Goal: Communication & Community: Answer question/provide support

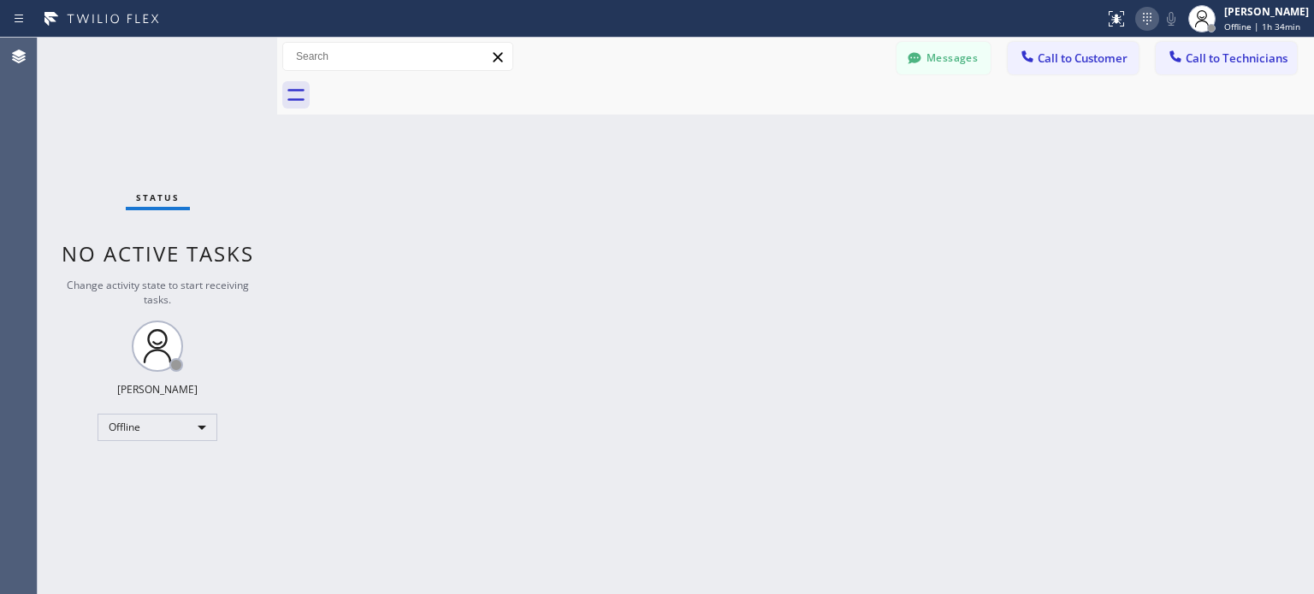
click at [1137, 15] on icon at bounding box center [1147, 19] width 21 height 21
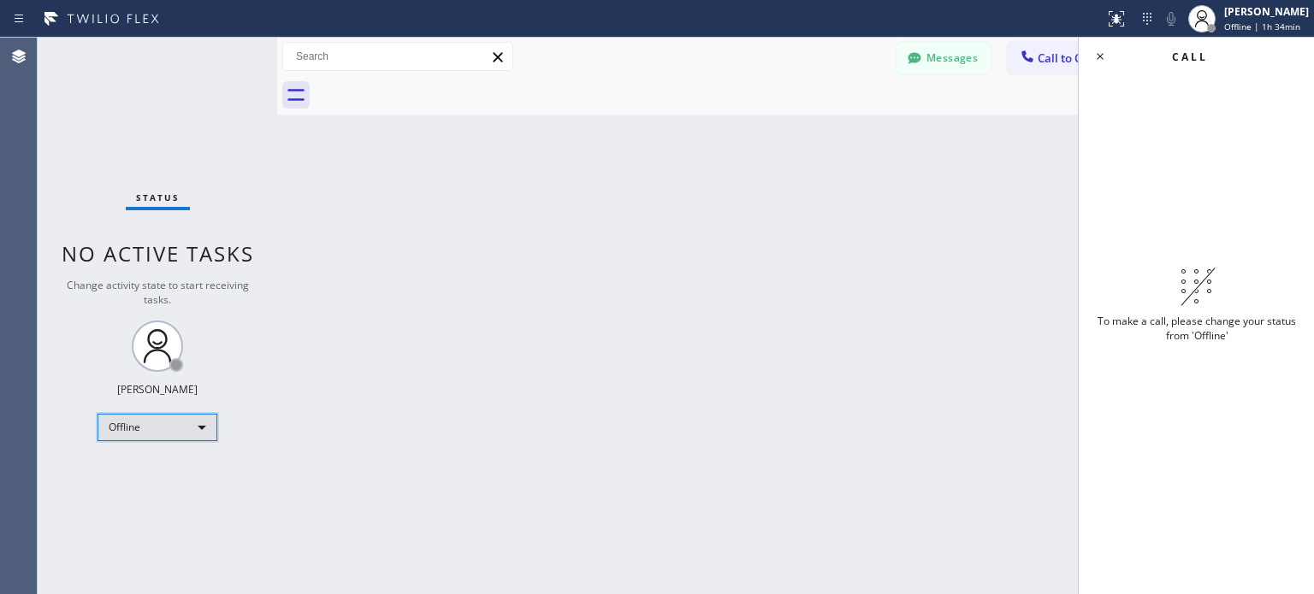
click at [185, 435] on div "Offline" at bounding box center [158, 427] width 120 height 27
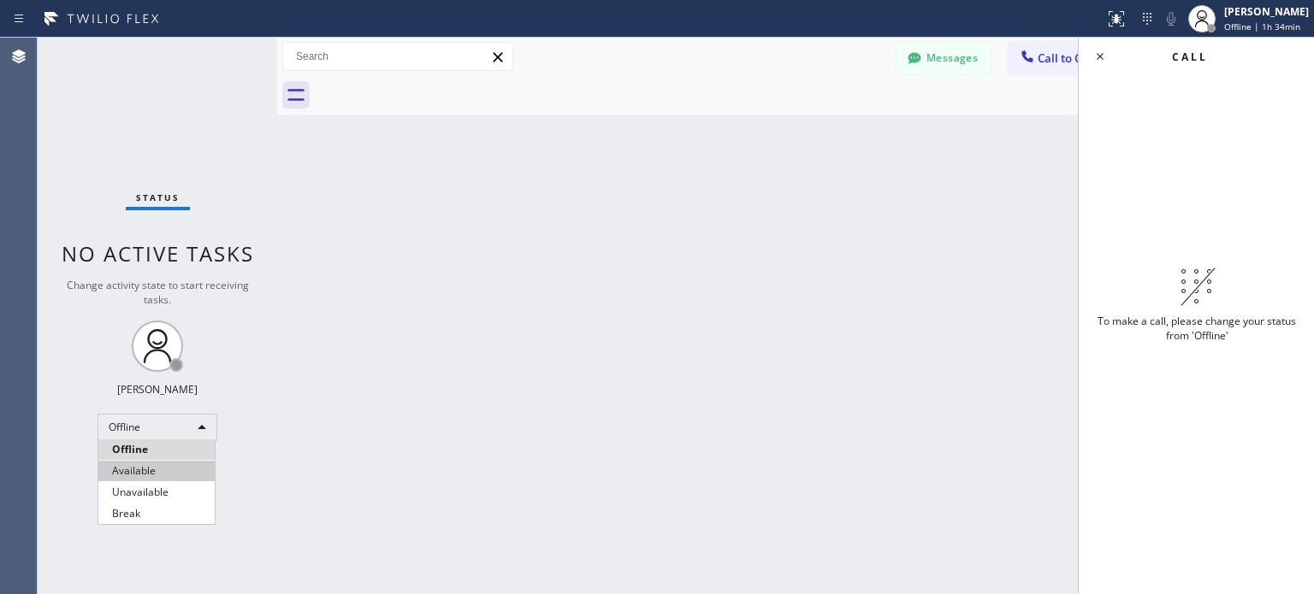
click at [149, 473] on li "Available" at bounding box center [156, 471] width 116 height 21
click at [893, 239] on div "Back to Dashboard Change Sender ID Customers Technicians MI Mazharul Islam [DAT…" at bounding box center [795, 316] width 1037 height 557
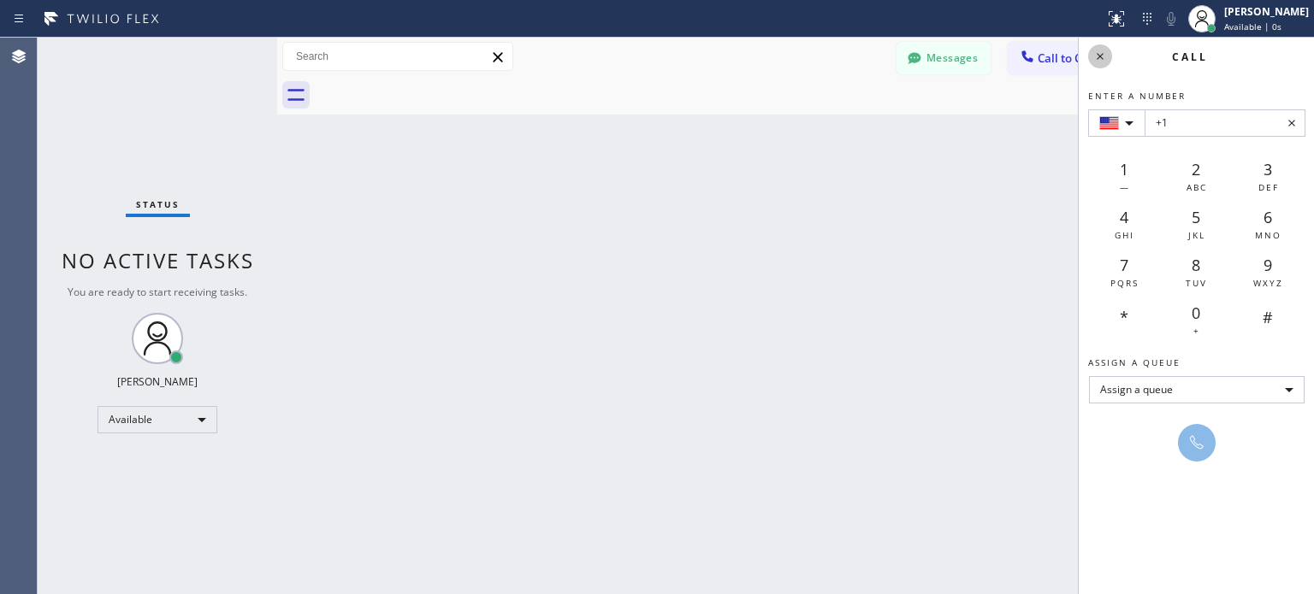
click at [1101, 54] on icon at bounding box center [1100, 56] width 7 height 7
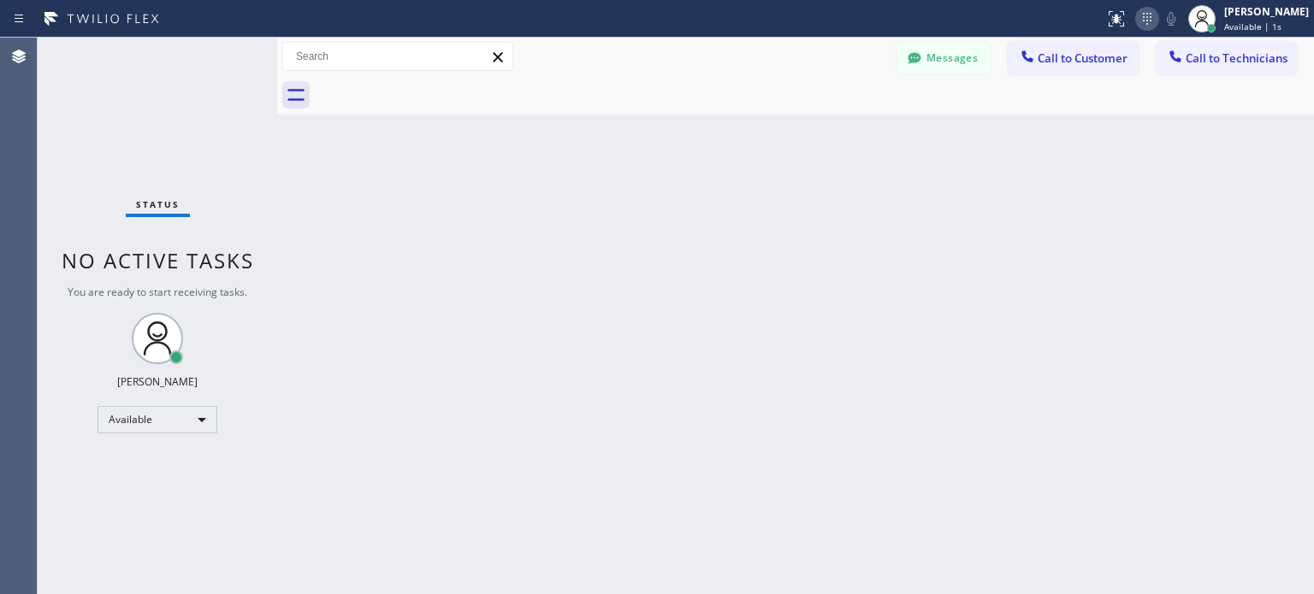
click at [1144, 20] on icon at bounding box center [1147, 19] width 21 height 21
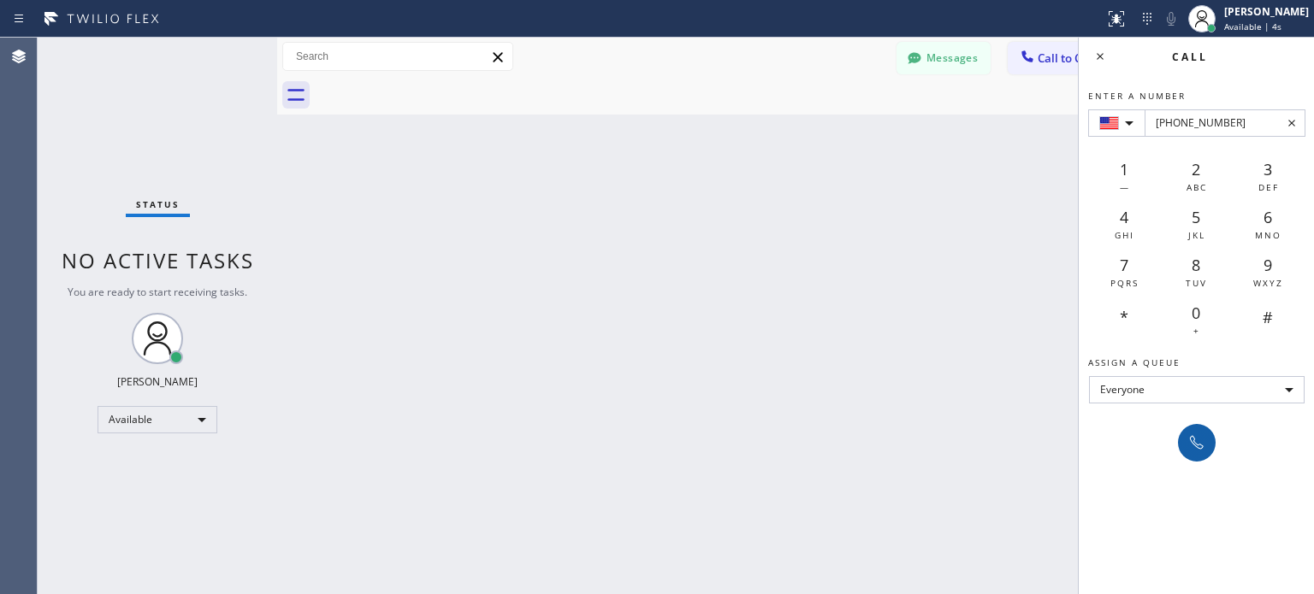
type input "[PHONE_NUMBER]"
drag, startPoint x: 1194, startPoint y: 432, endPoint x: 1136, endPoint y: 422, distance: 59.1
click at [1193, 433] on icon at bounding box center [1196, 443] width 21 height 21
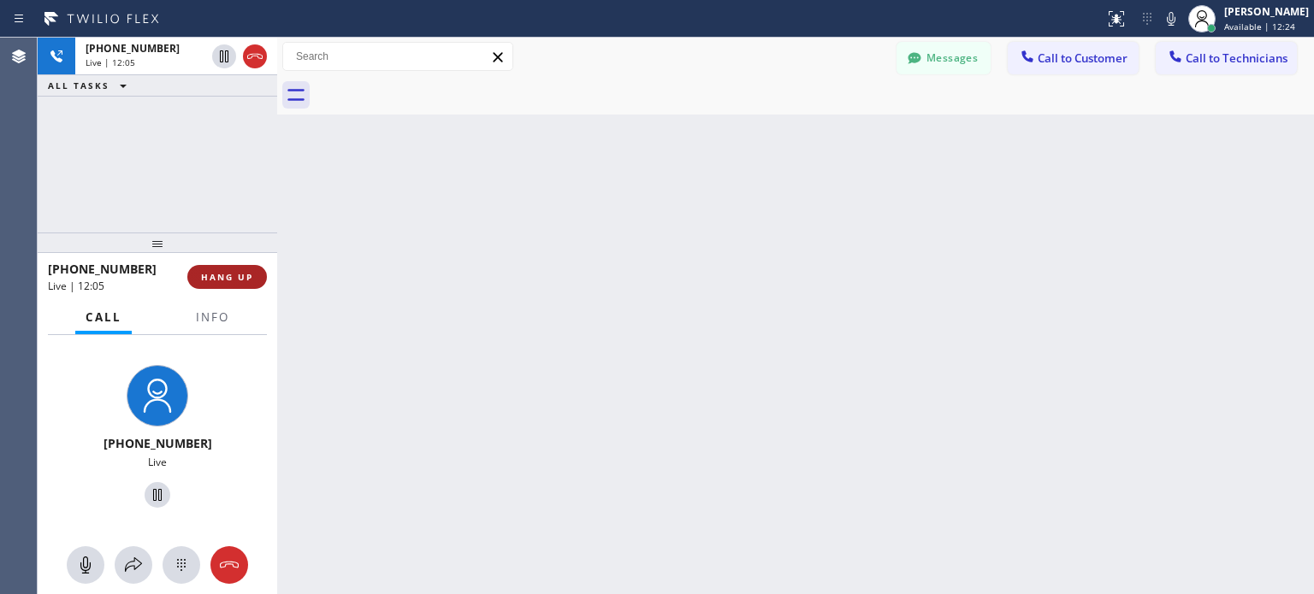
click at [238, 276] on span "HANG UP" at bounding box center [227, 277] width 52 height 12
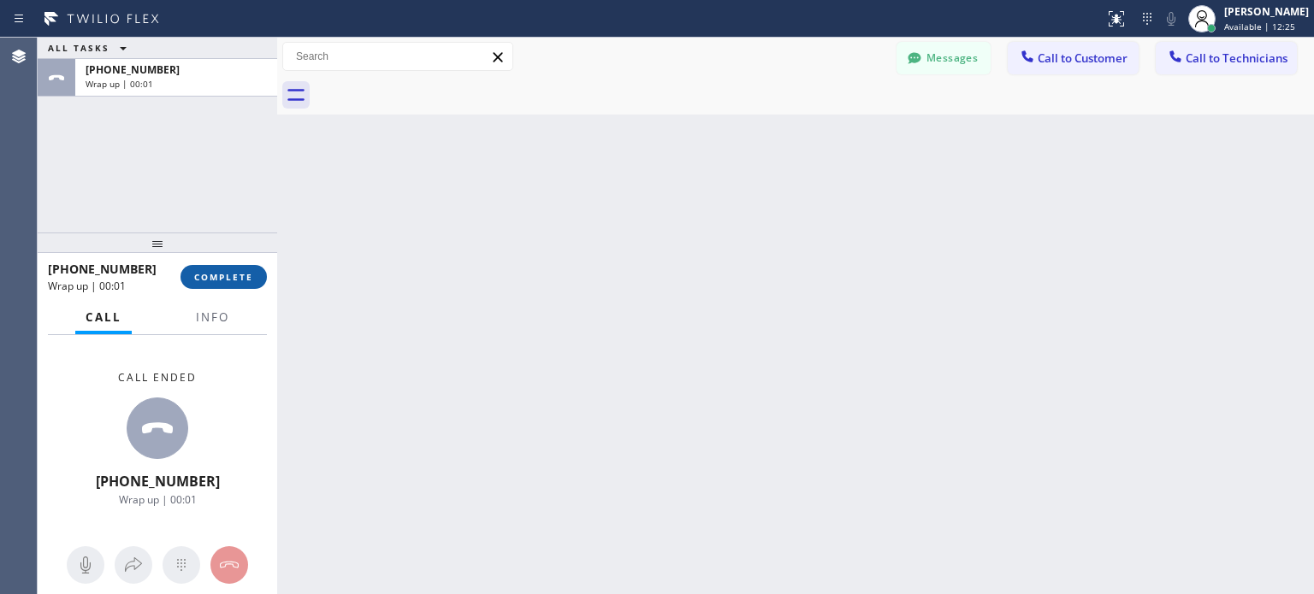
click at [210, 271] on span "COMPLETE" at bounding box center [223, 277] width 59 height 12
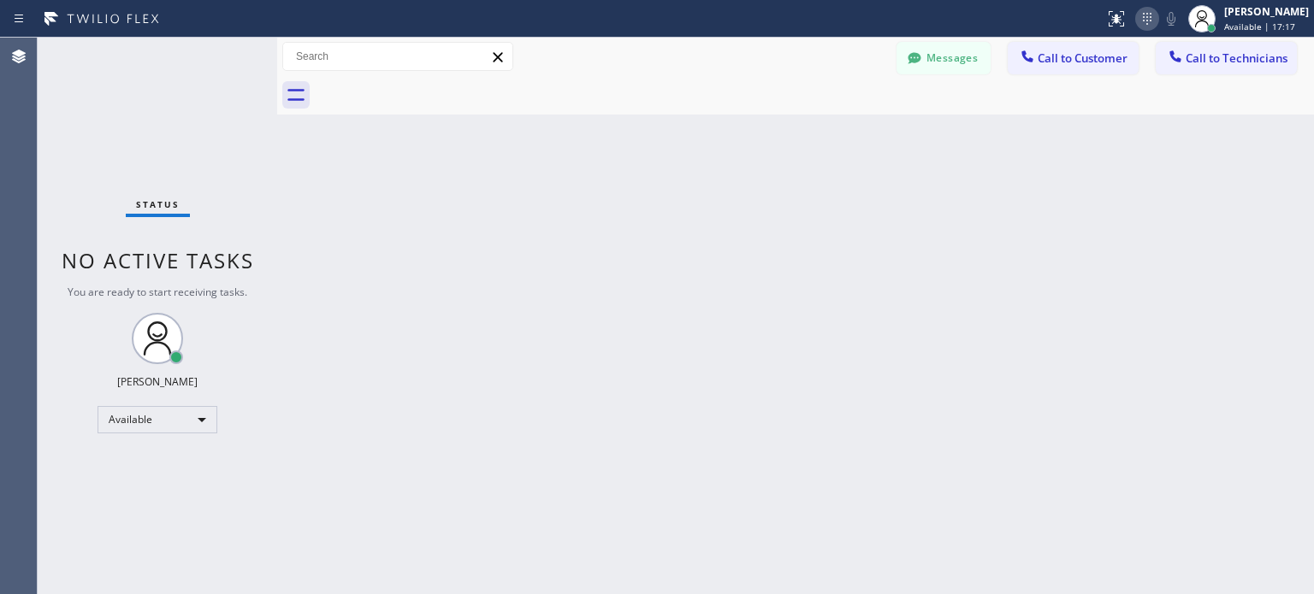
click at [1145, 20] on icon at bounding box center [1147, 19] width 21 height 21
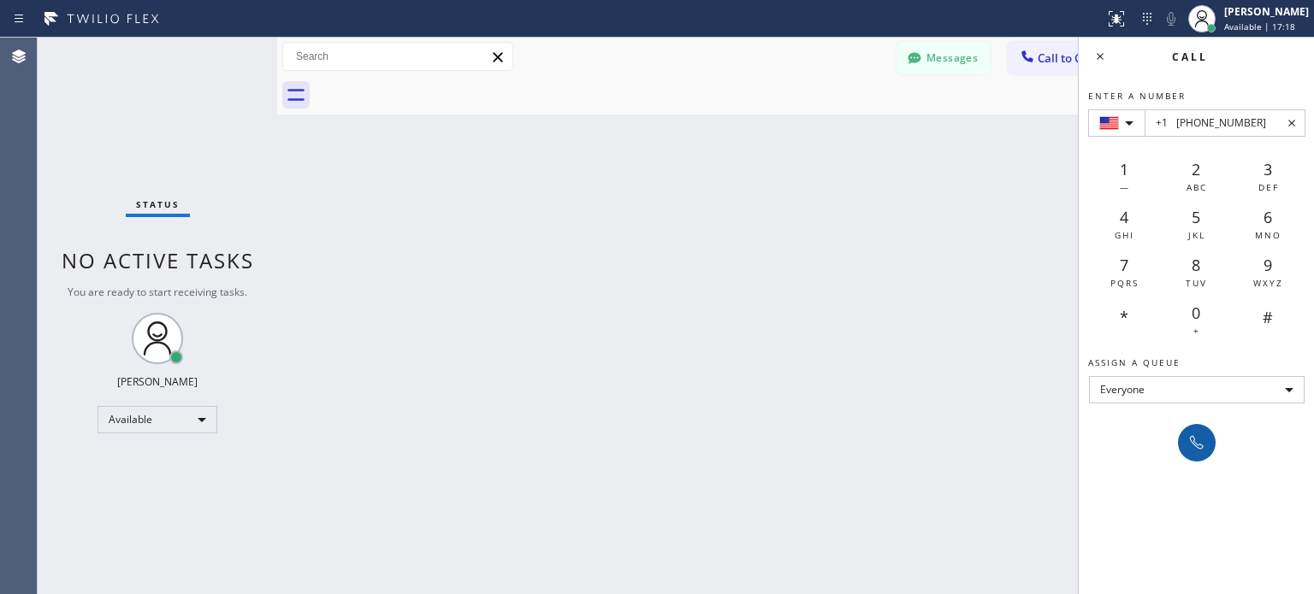
type input "+1 [PHONE_NUMBER]"
click at [1197, 441] on icon at bounding box center [1196, 443] width 21 height 21
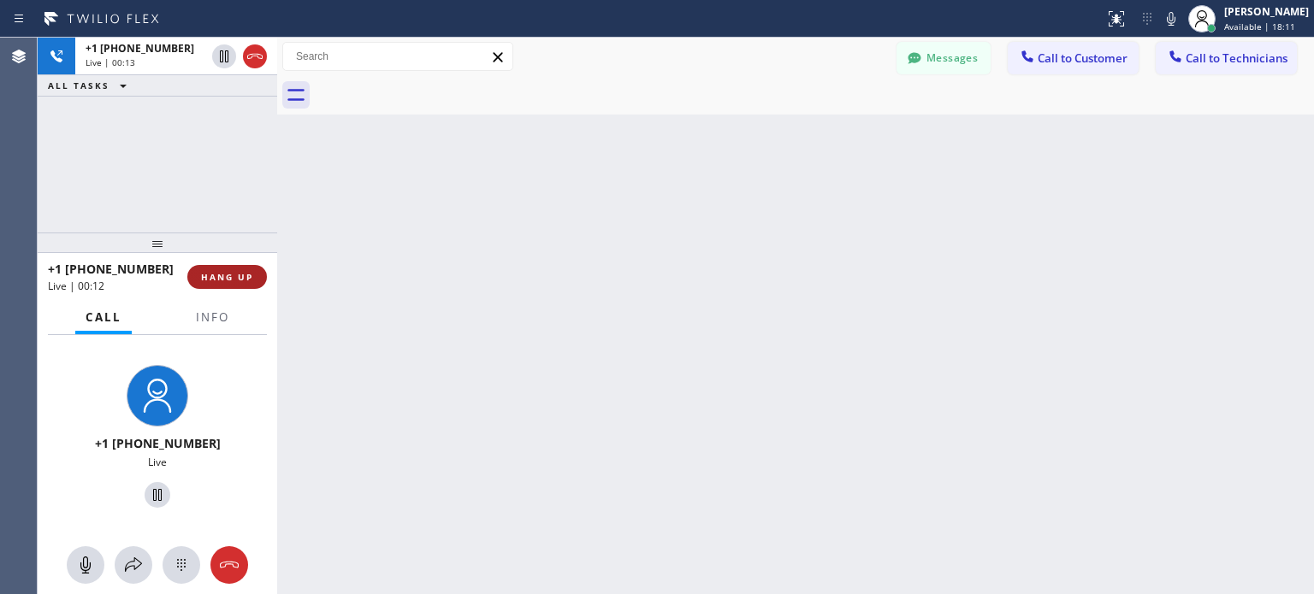
click at [219, 287] on button "HANG UP" at bounding box center [227, 277] width 80 height 24
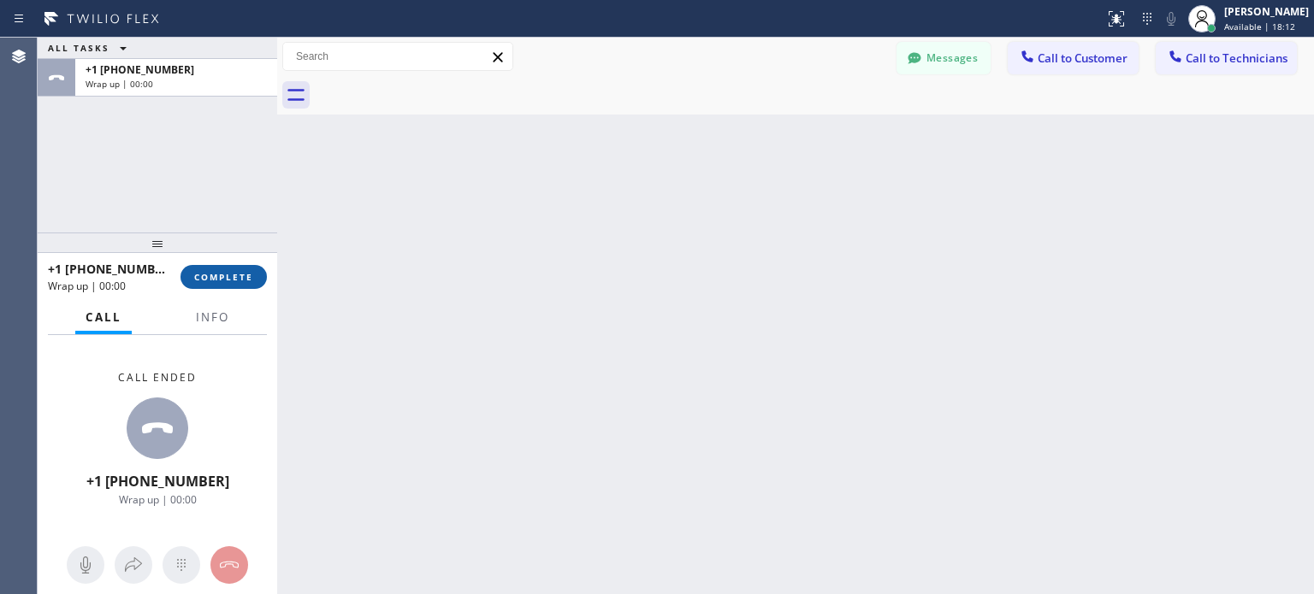
click at [230, 280] on span "COMPLETE" at bounding box center [223, 277] width 59 height 12
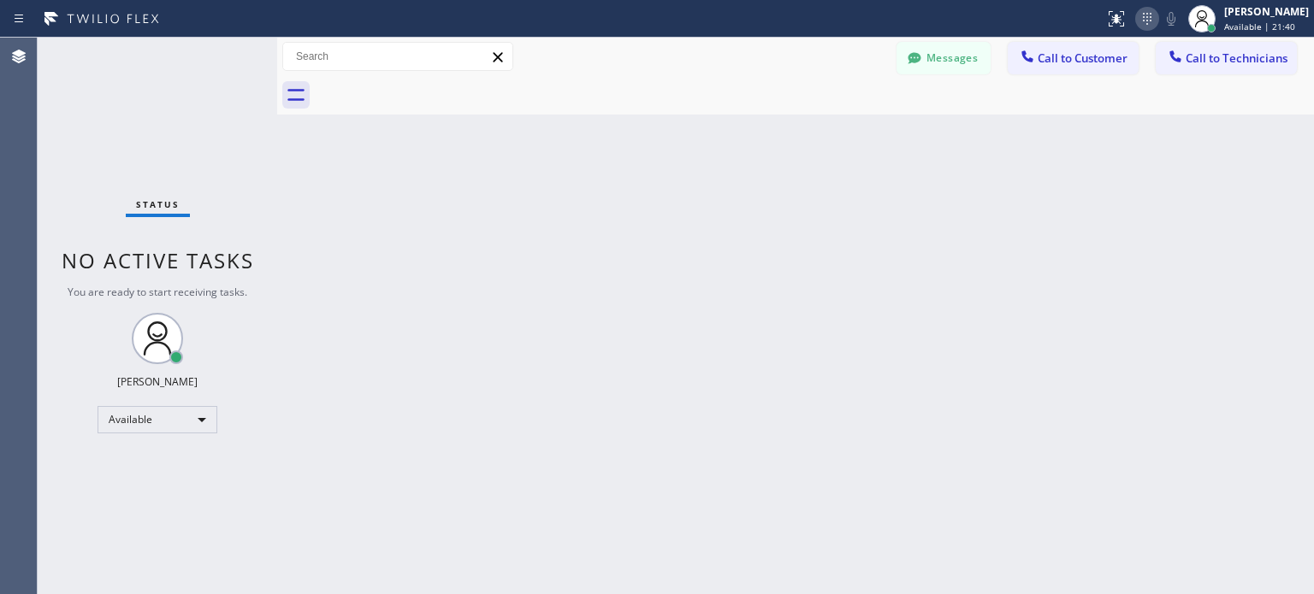
click at [1150, 24] on icon at bounding box center [1147, 19] width 21 height 21
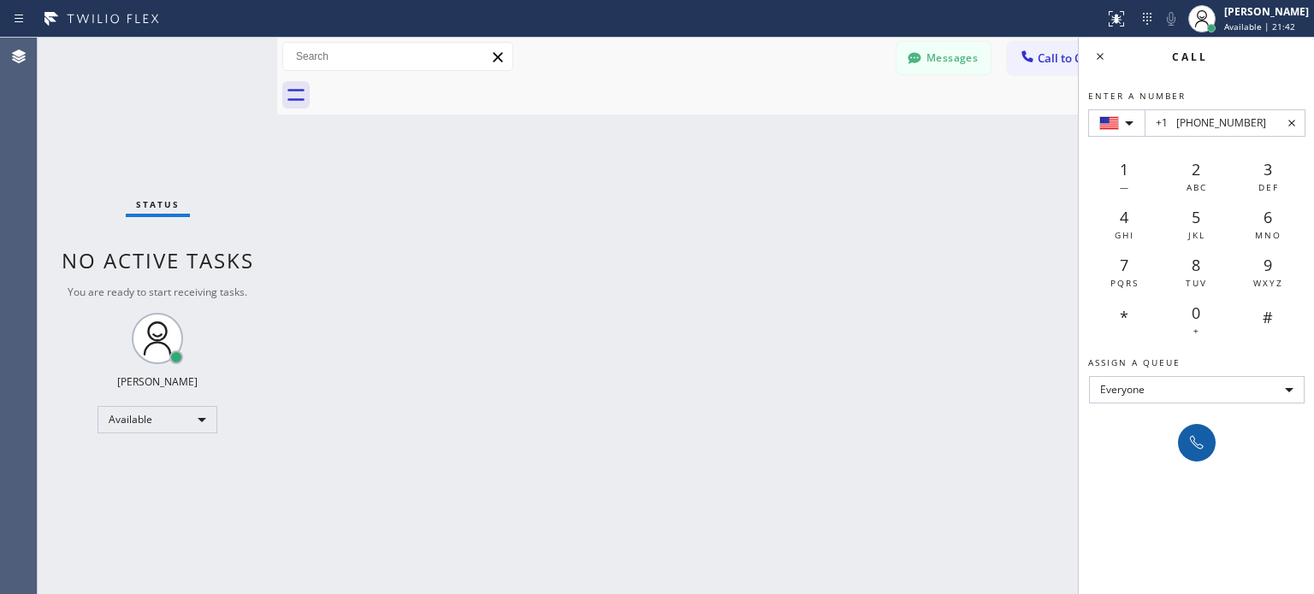
type input "+1 [PHONE_NUMBER]"
click at [1211, 443] on button at bounding box center [1197, 443] width 38 height 38
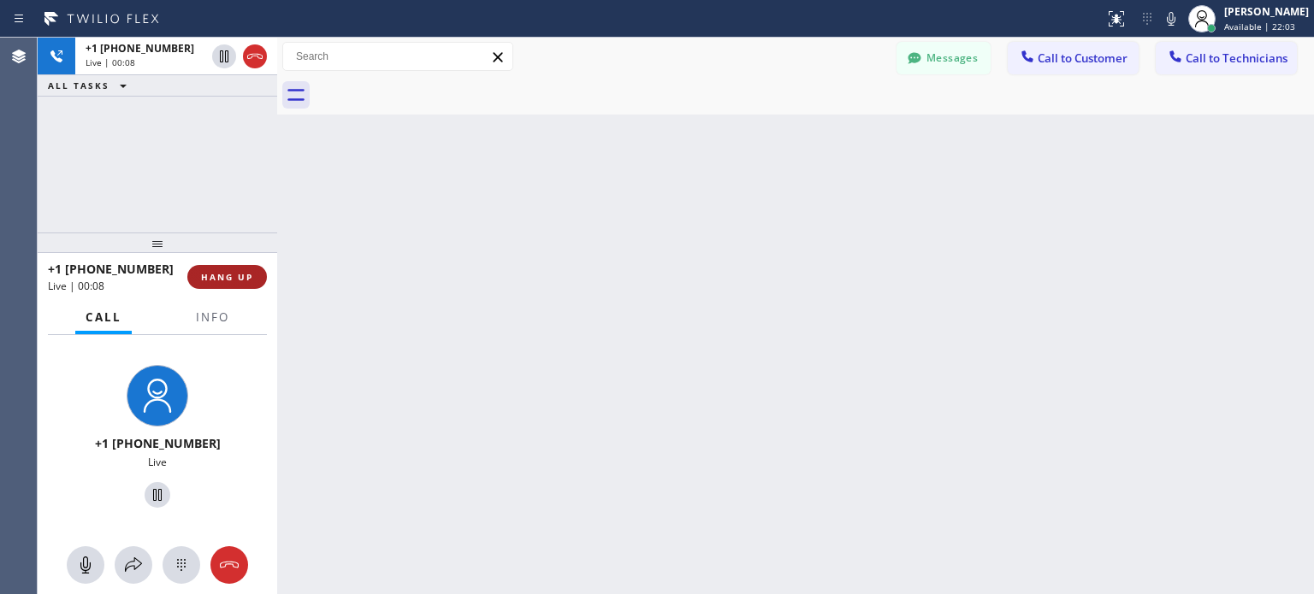
click at [232, 269] on button "HANG UP" at bounding box center [227, 277] width 80 height 24
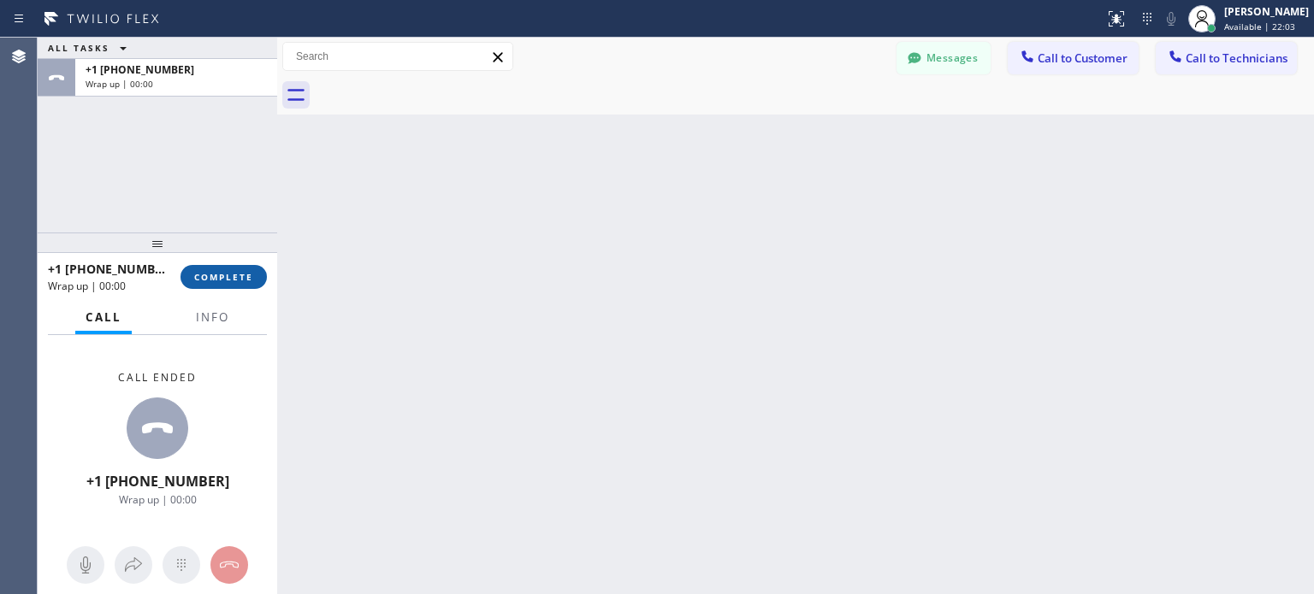
click at [227, 273] on span "COMPLETE" at bounding box center [223, 277] width 59 height 12
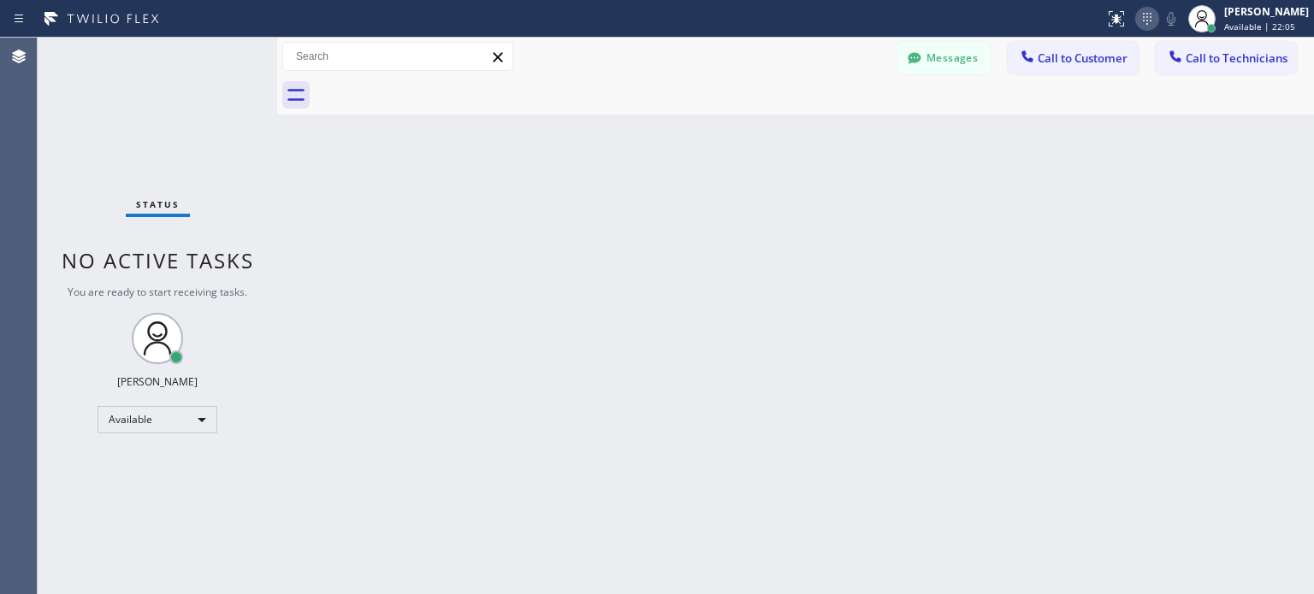
click at [1149, 18] on icon at bounding box center [1147, 19] width 21 height 21
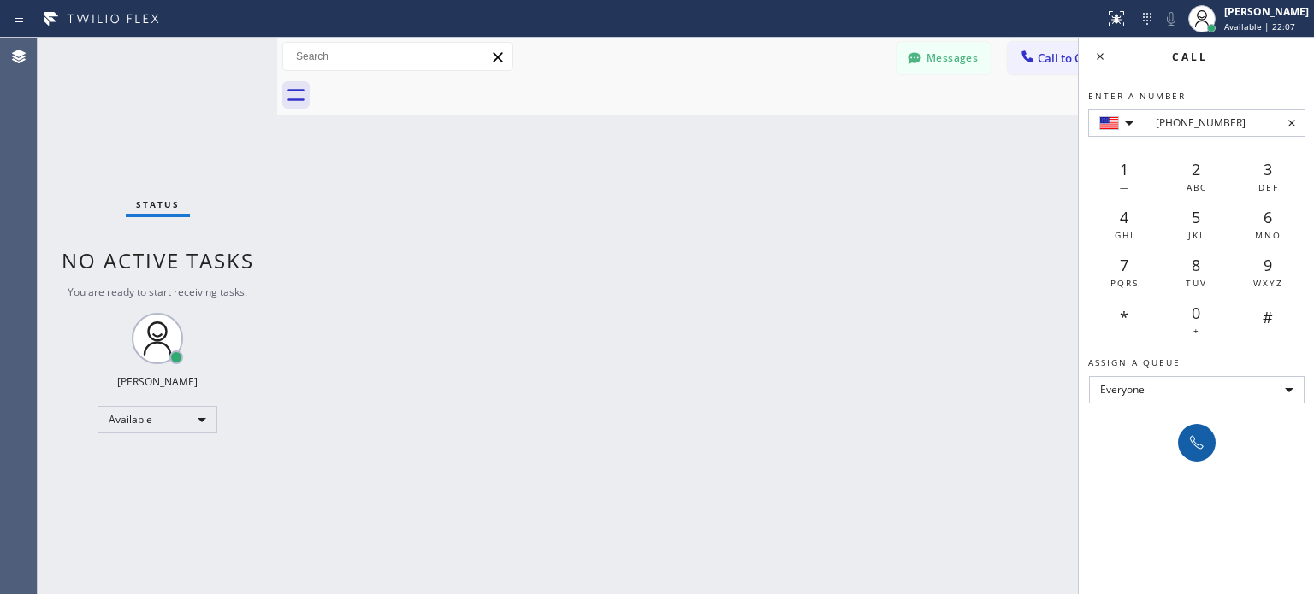
type input "[PHONE_NUMBER]"
click at [1189, 433] on icon at bounding box center [1196, 443] width 21 height 21
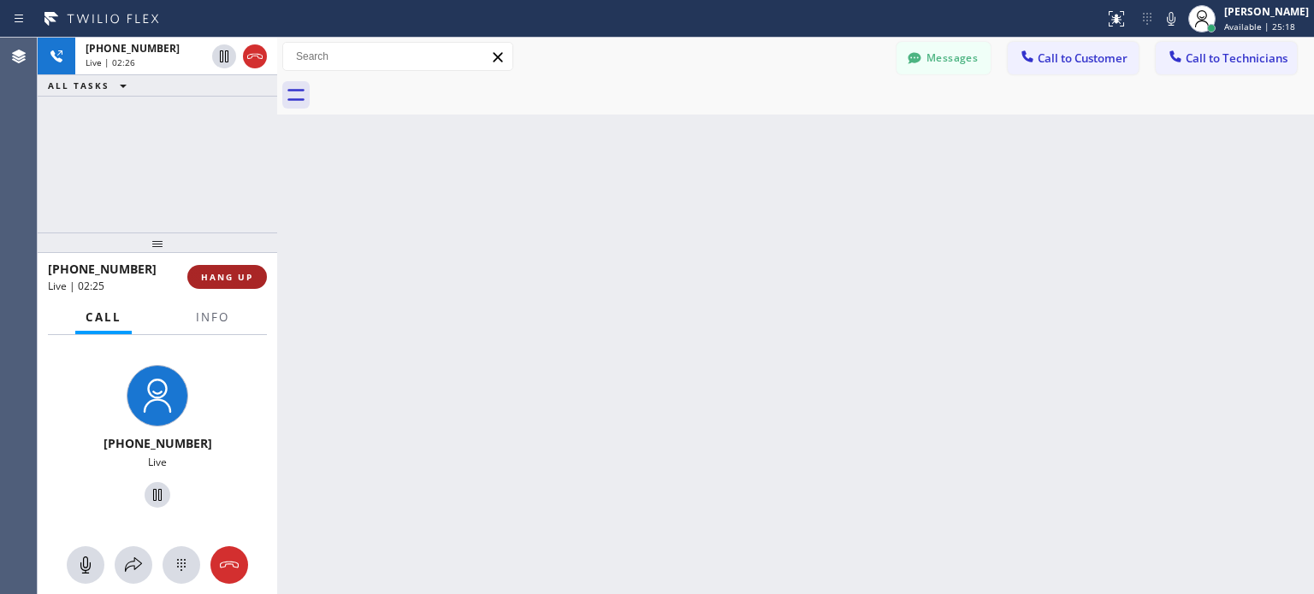
click at [245, 281] on span "HANG UP" at bounding box center [227, 277] width 52 height 12
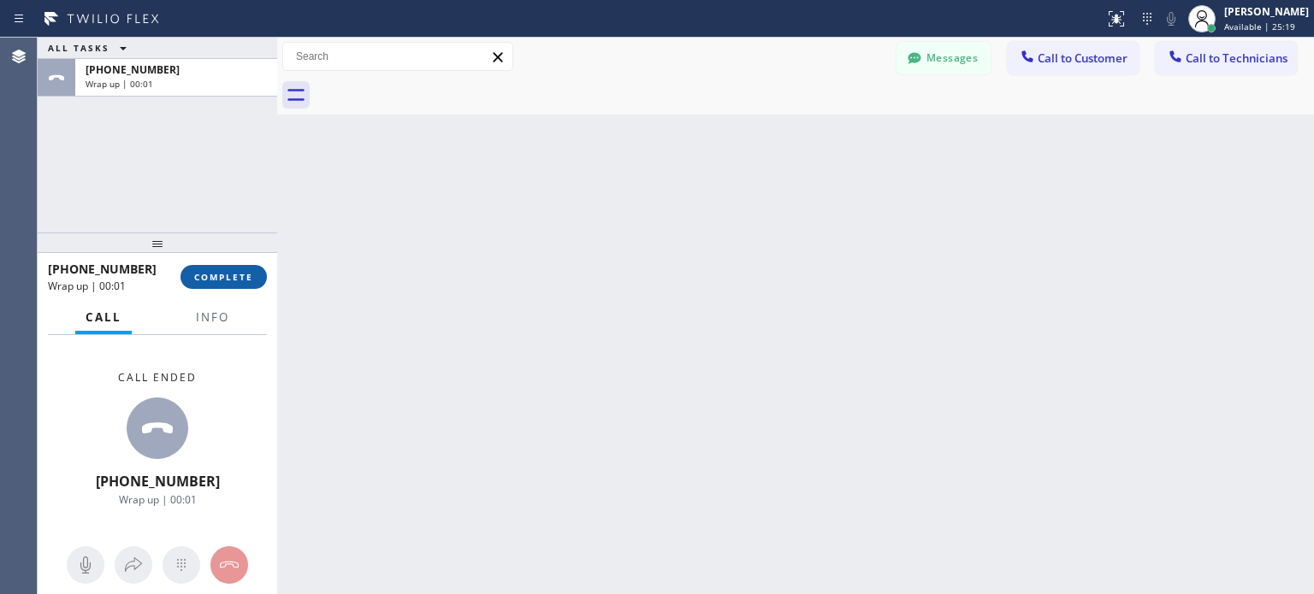
click at [245, 280] on span "COMPLETE" at bounding box center [223, 277] width 59 height 12
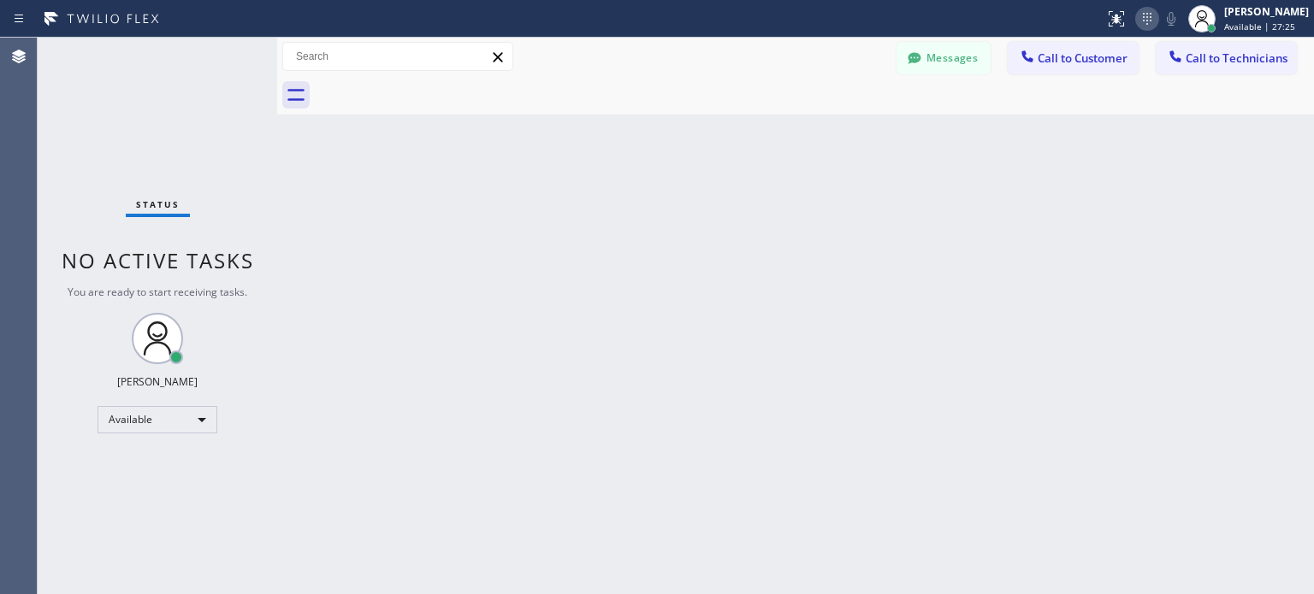
click at [1140, 21] on icon at bounding box center [1147, 19] width 21 height 21
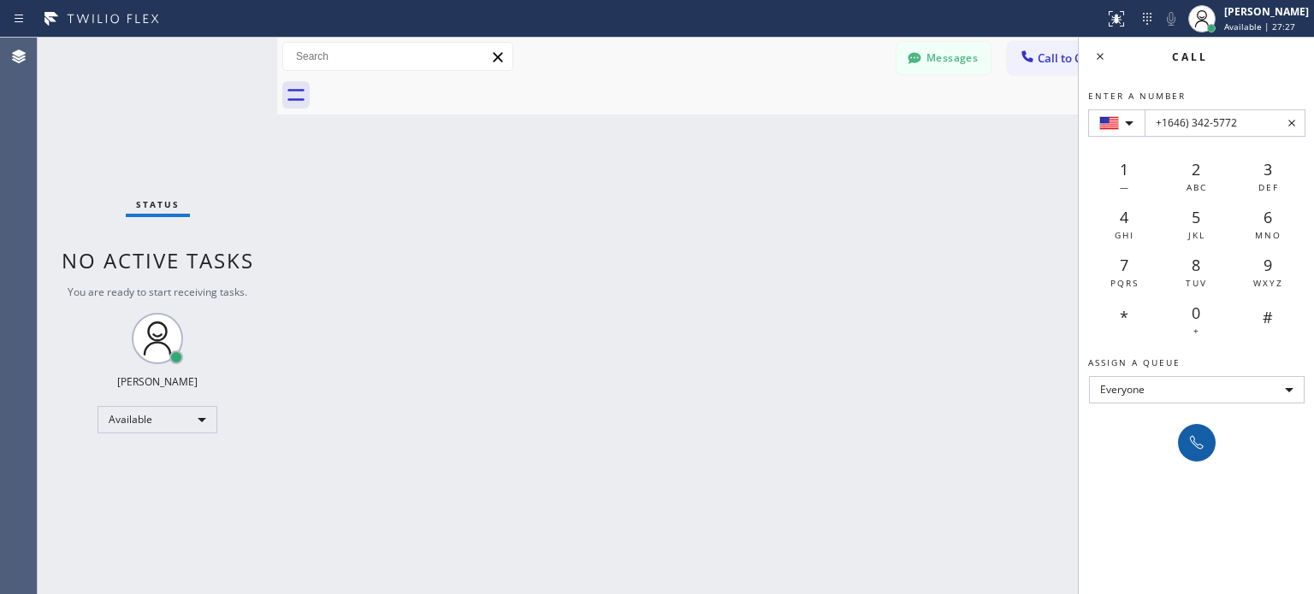
type input "+1646) 342-5772"
click at [1199, 441] on icon at bounding box center [1196, 443] width 21 height 21
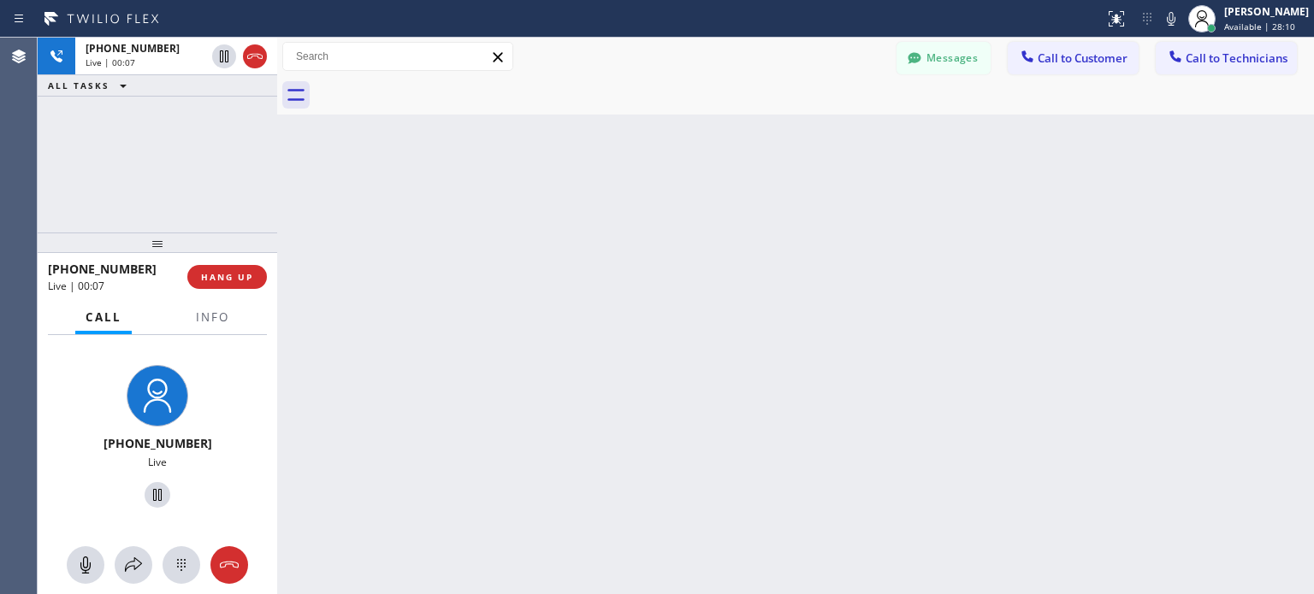
click at [241, 263] on div "[PHONE_NUMBER] Live | 00:07 HANG UP" at bounding box center [157, 277] width 219 height 44
click at [241, 276] on span "HANG UP" at bounding box center [227, 277] width 52 height 12
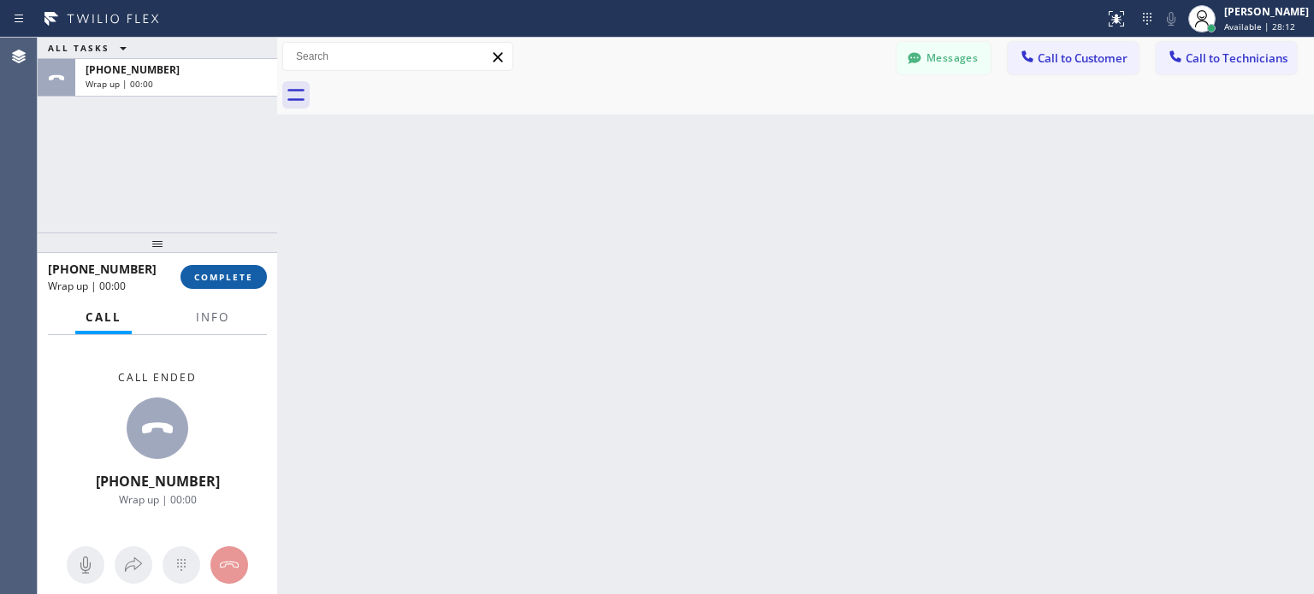
click at [235, 277] on span "COMPLETE" at bounding box center [223, 277] width 59 height 12
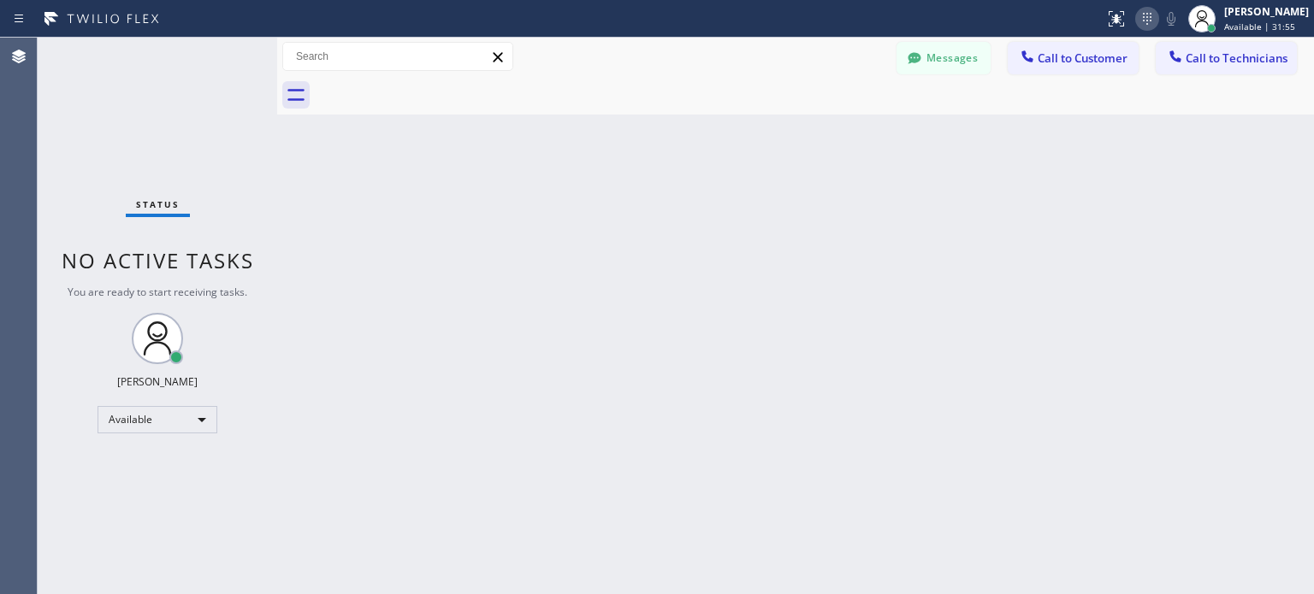
click at [1143, 20] on icon at bounding box center [1147, 19] width 9 height 12
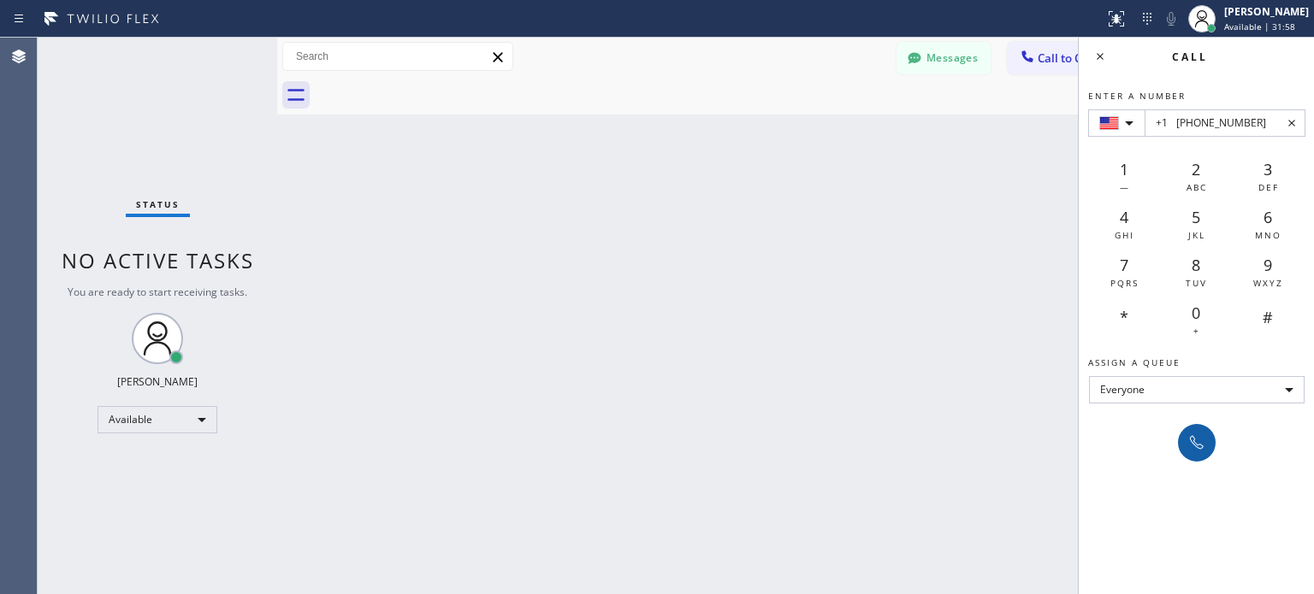
type input "+1 [PHONE_NUMBER]"
click at [1197, 437] on icon at bounding box center [1196, 443] width 21 height 21
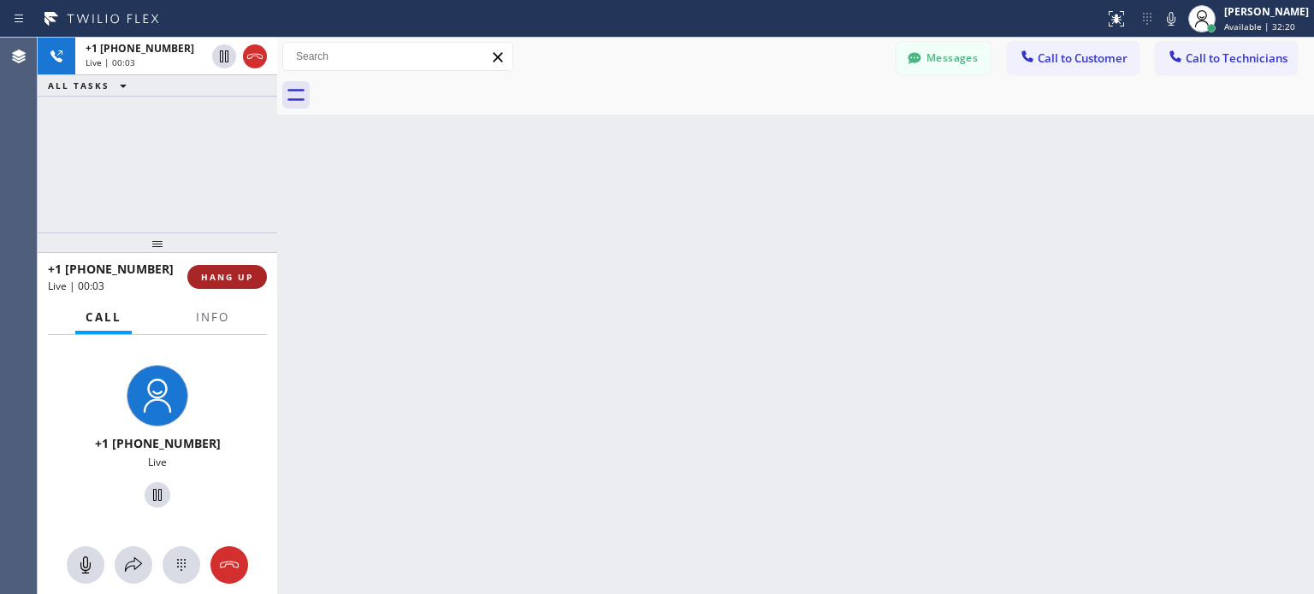
click at [243, 276] on span "HANG UP" at bounding box center [227, 277] width 52 height 12
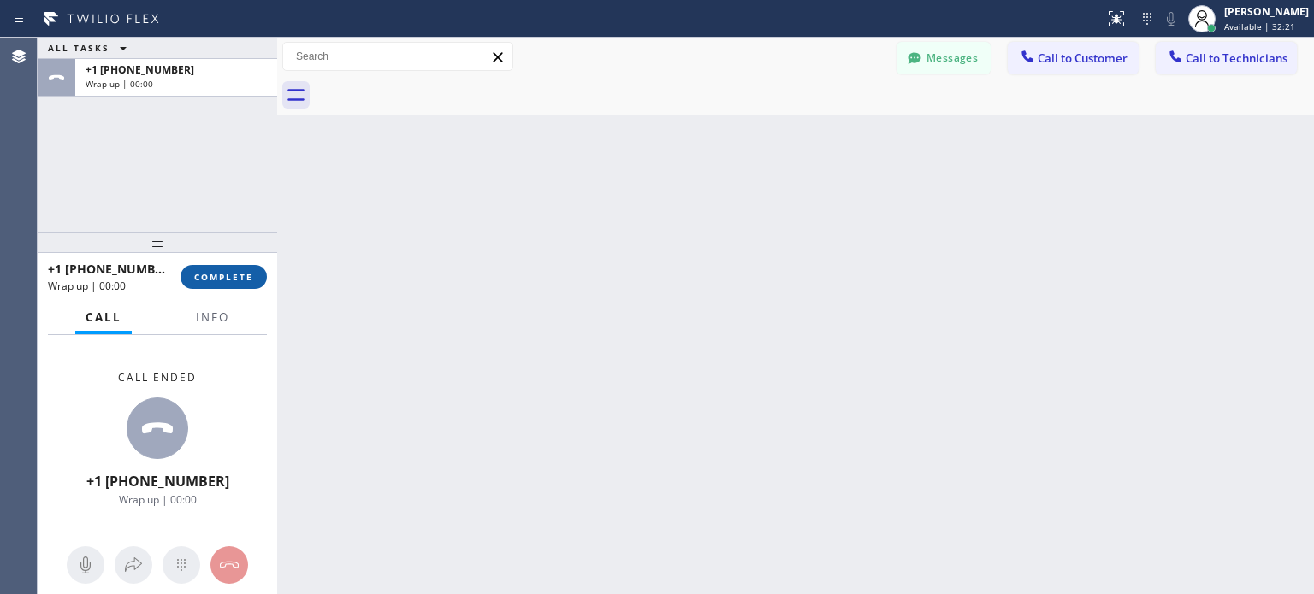
click at [212, 279] on span "COMPLETE" at bounding box center [223, 277] width 59 height 12
